Goal: Information Seeking & Learning: Find specific fact

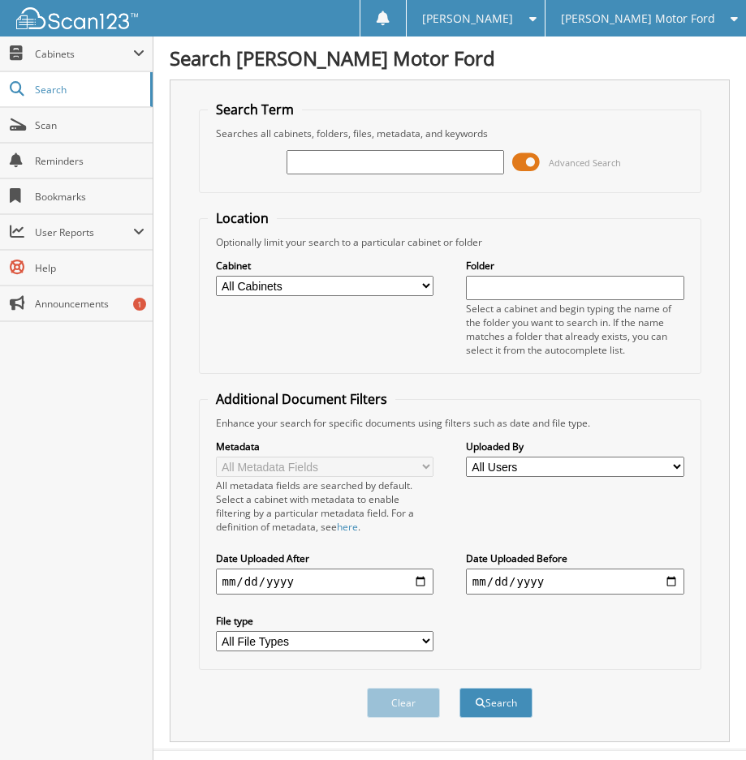
drag, startPoint x: 0, startPoint y: 0, endPoint x: 413, endPoint y: 160, distance: 443.0
click at [413, 160] on input "text" at bounding box center [396, 162] width 218 height 24
type input "BC22520"
click at [476, 703] on span "submit" at bounding box center [481, 704] width 10 height 10
click at [525, 169] on span at bounding box center [526, 162] width 28 height 24
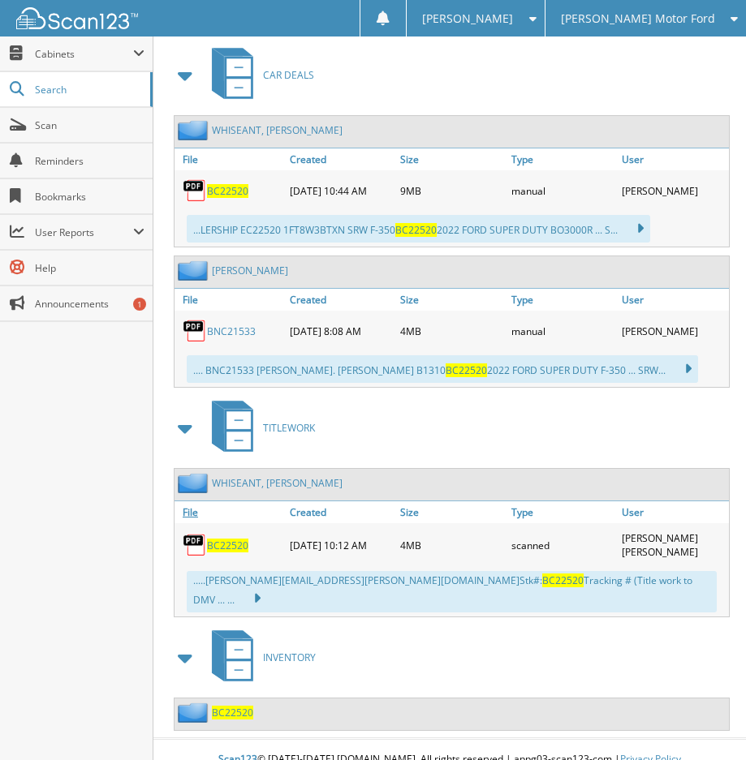
scroll to position [290, 0]
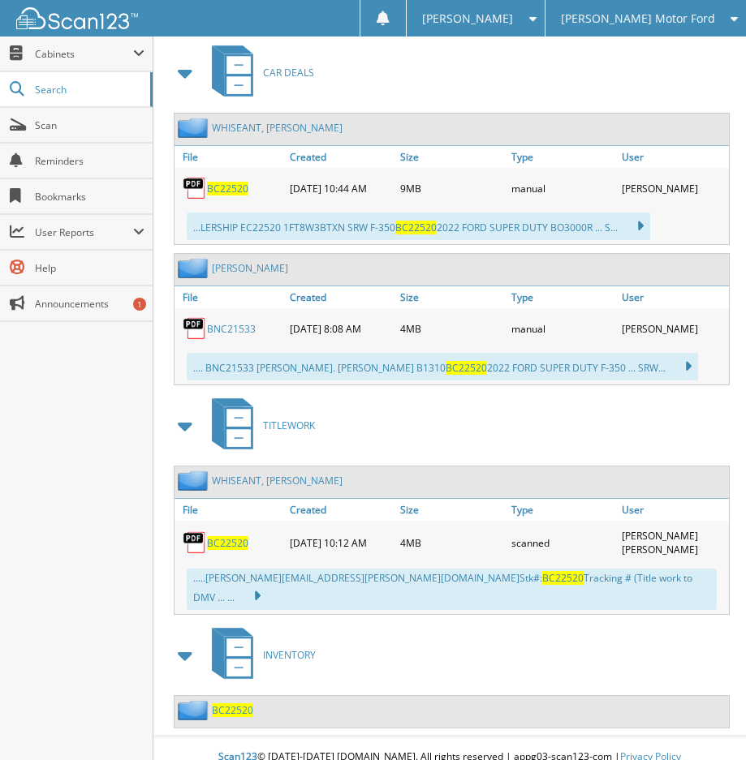
click at [229, 533] on div "BC22520" at bounding box center [229, 543] width 111 height 36
click at [229, 541] on span "BC22520" at bounding box center [227, 543] width 41 height 14
click at [661, 17] on span "[PERSON_NAME] Motor Ford" at bounding box center [638, 19] width 154 height 10
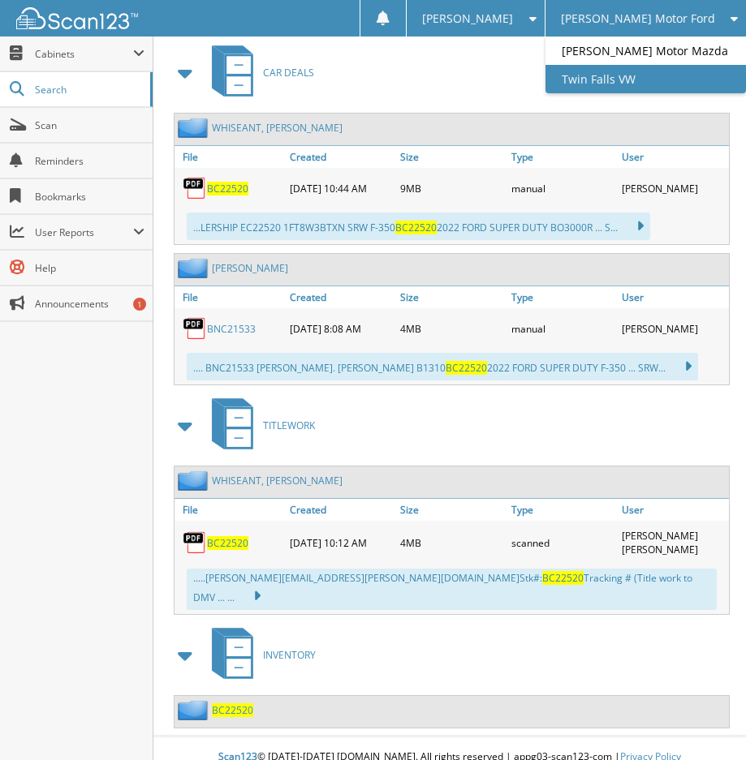
click at [653, 85] on link "Twin Falls VW" at bounding box center [645, 79] width 200 height 28
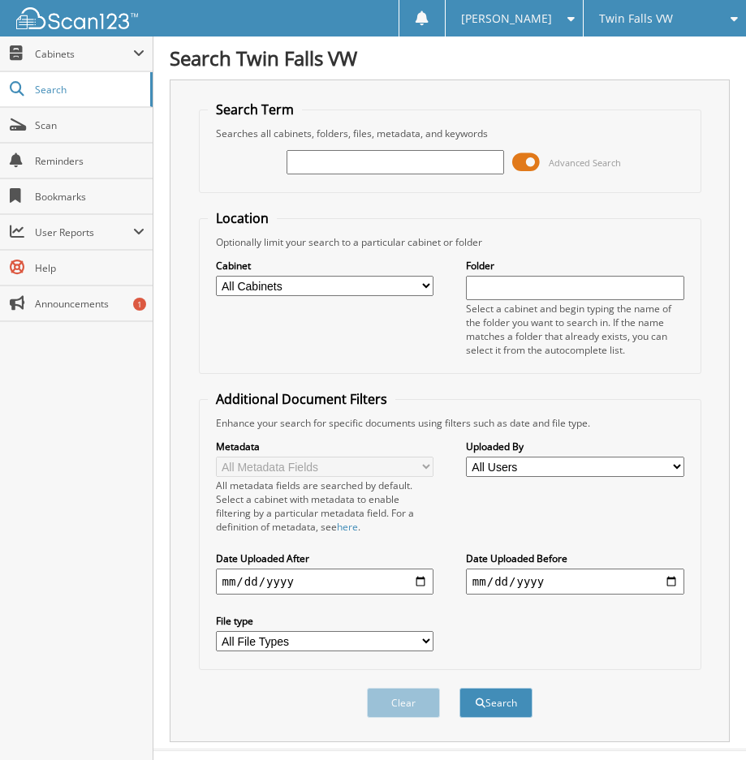
click at [343, 168] on input "text" at bounding box center [396, 162] width 218 height 24
type input "T589583"
click at [528, 165] on span at bounding box center [526, 162] width 28 height 24
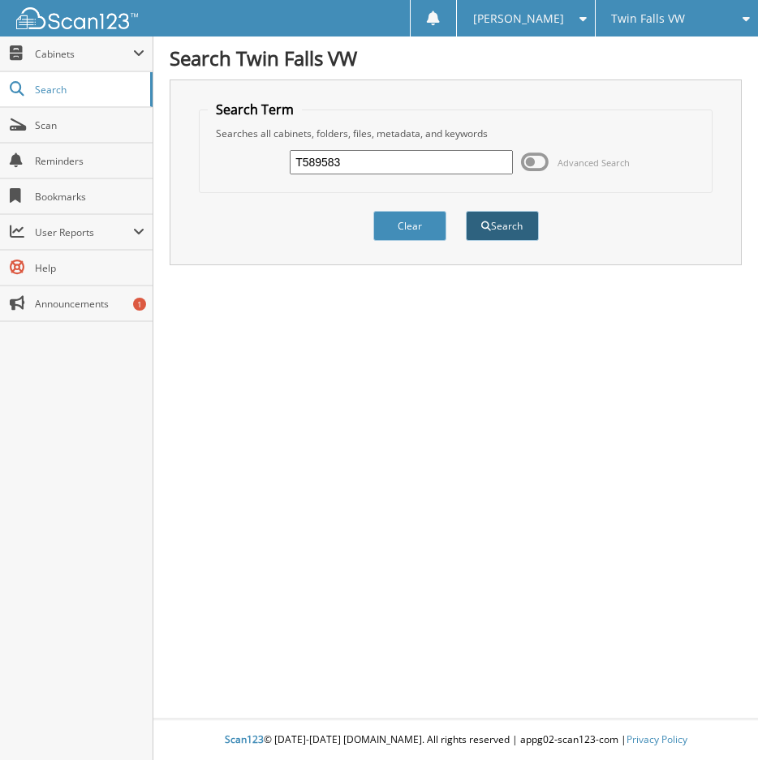
click at [486, 239] on button "Search" at bounding box center [502, 226] width 73 height 30
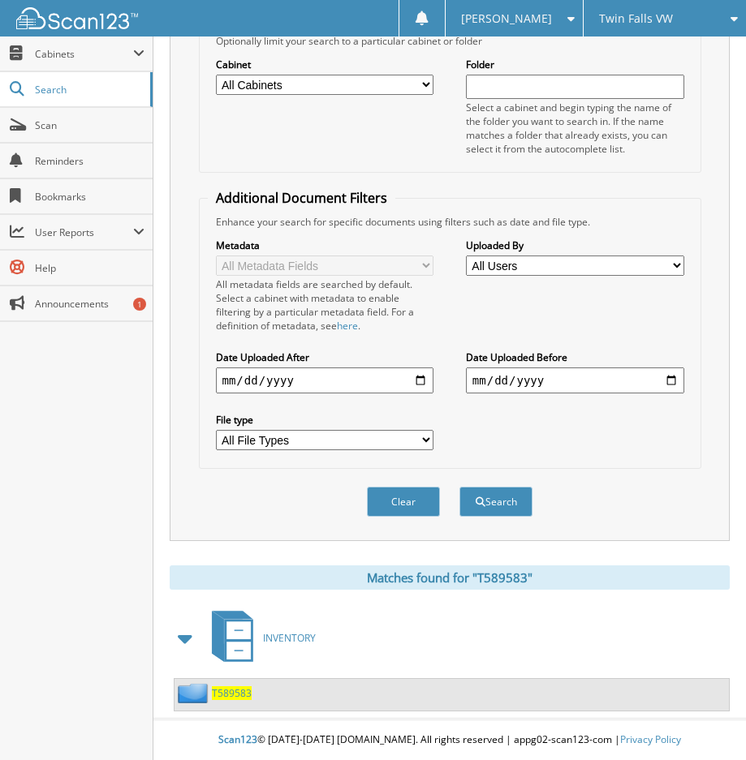
scroll to position [202, 0]
click at [233, 693] on span "T589583" at bounding box center [232, 694] width 40 height 14
